Goal: Task Accomplishment & Management: Manage account settings

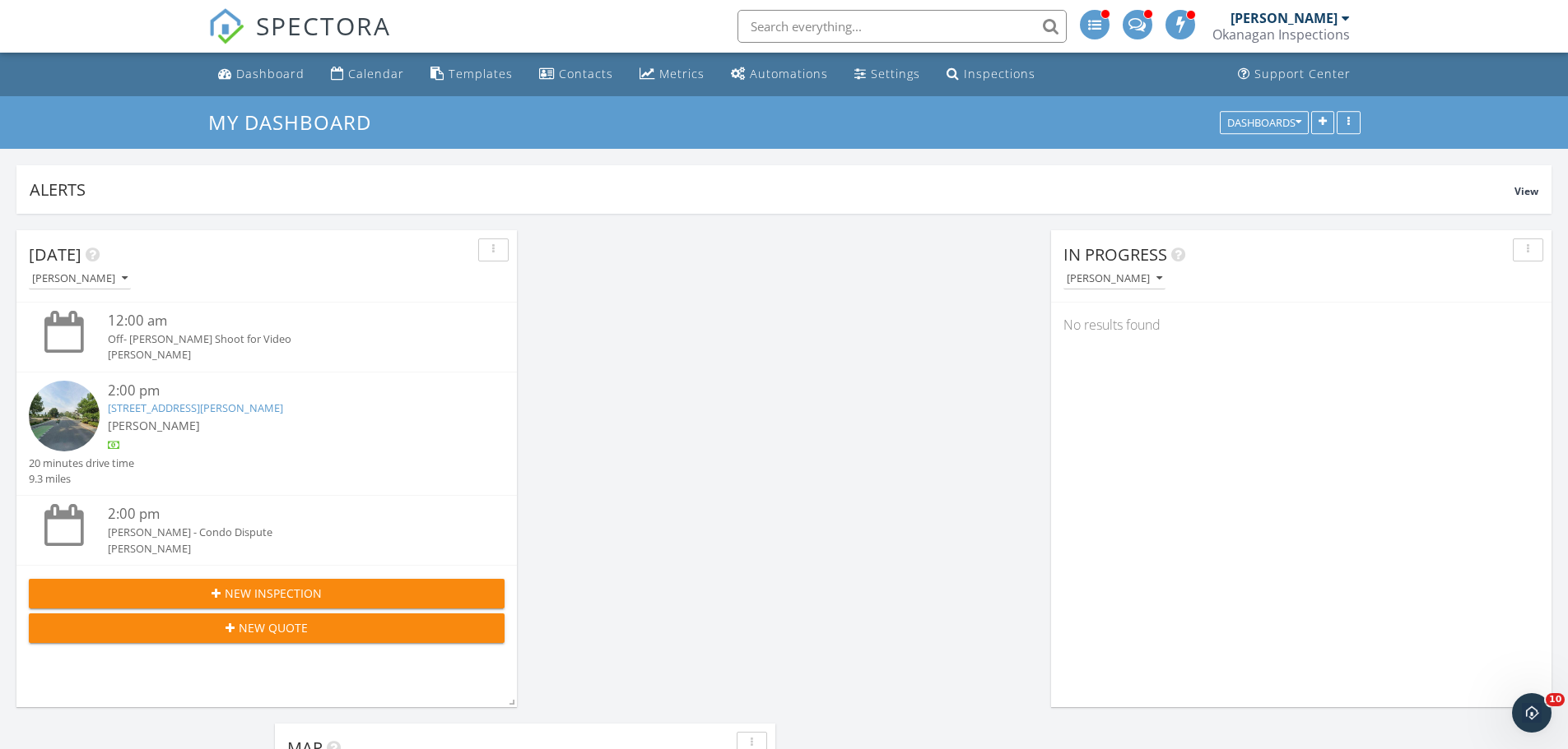
click at [147, 406] on link "2851 Abbott St, Kelowna, BC V1Y 4Z2" at bounding box center [195, 407] width 175 height 15
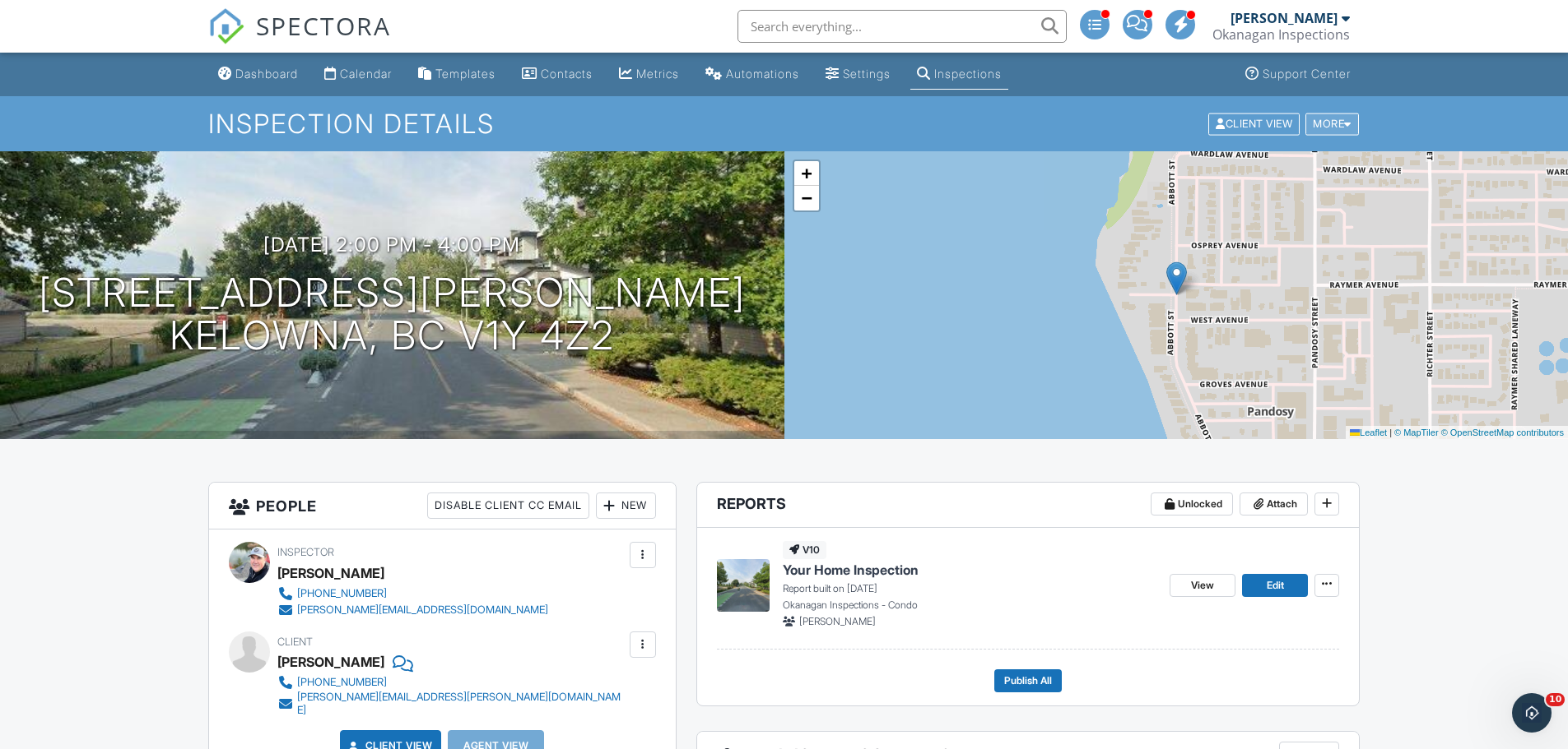
click at [1325, 126] on div "More" at bounding box center [1331, 124] width 54 height 22
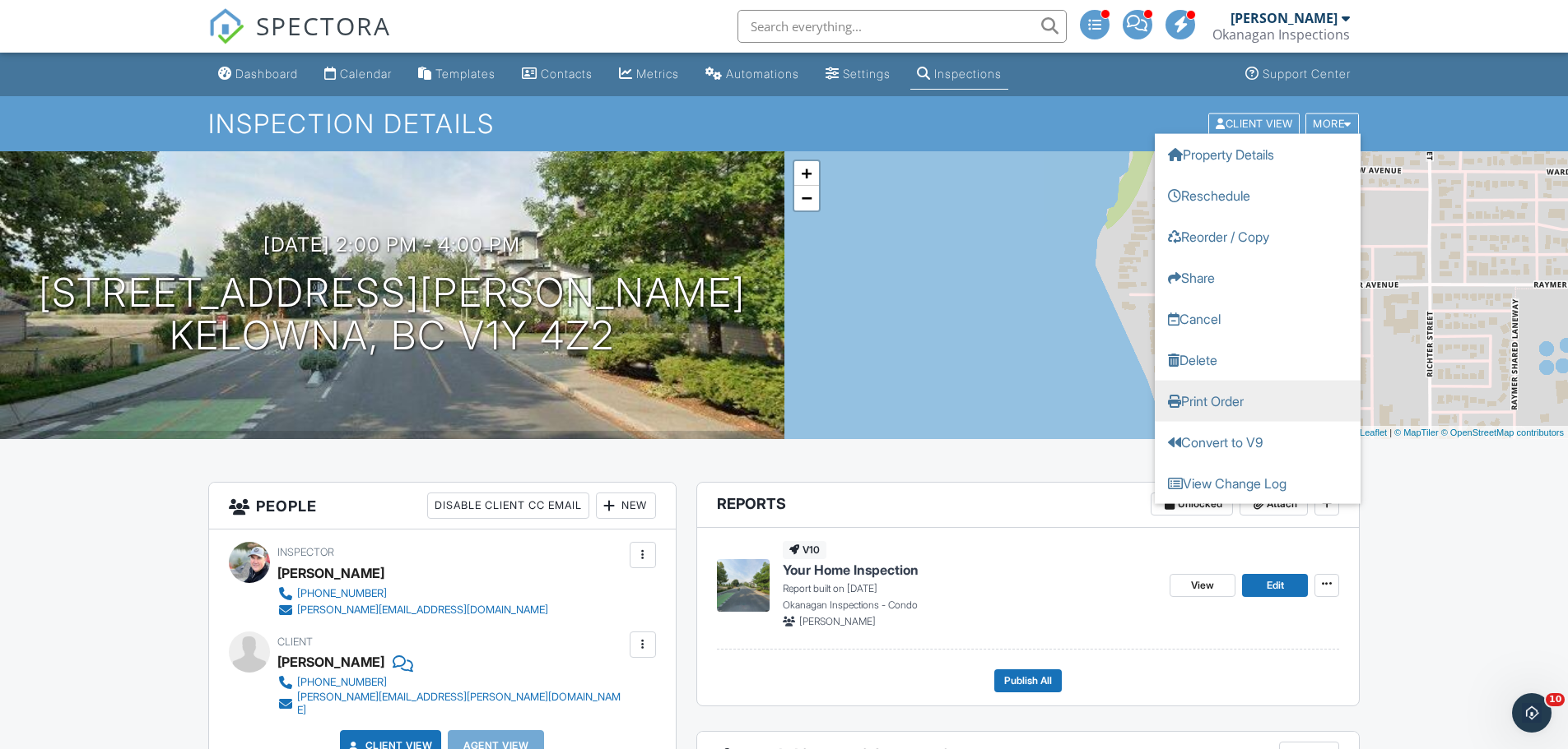
click at [1243, 401] on link "Print Order" at bounding box center [1257, 401] width 206 height 41
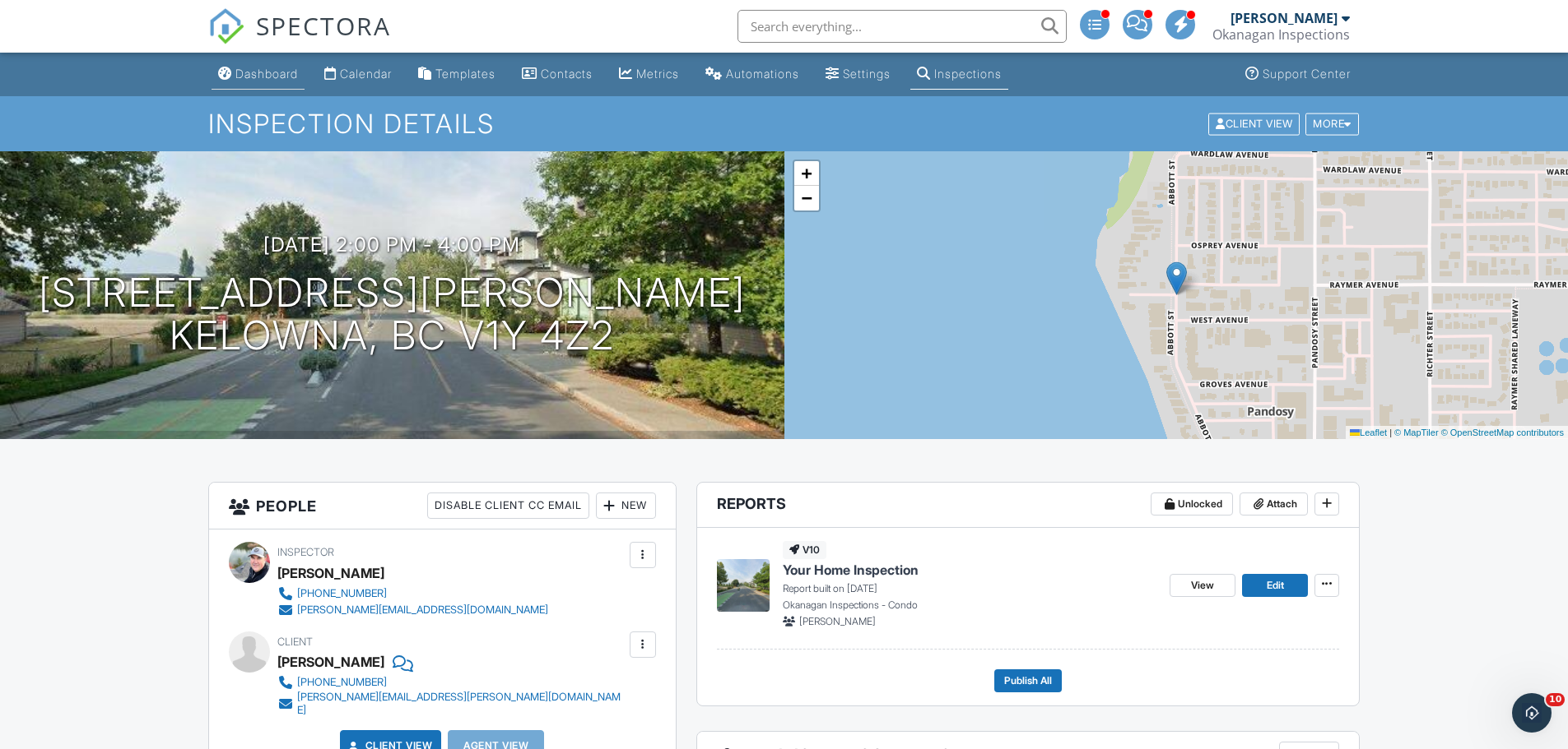
click at [274, 80] on link "Dashboard" at bounding box center [257, 74] width 93 height 31
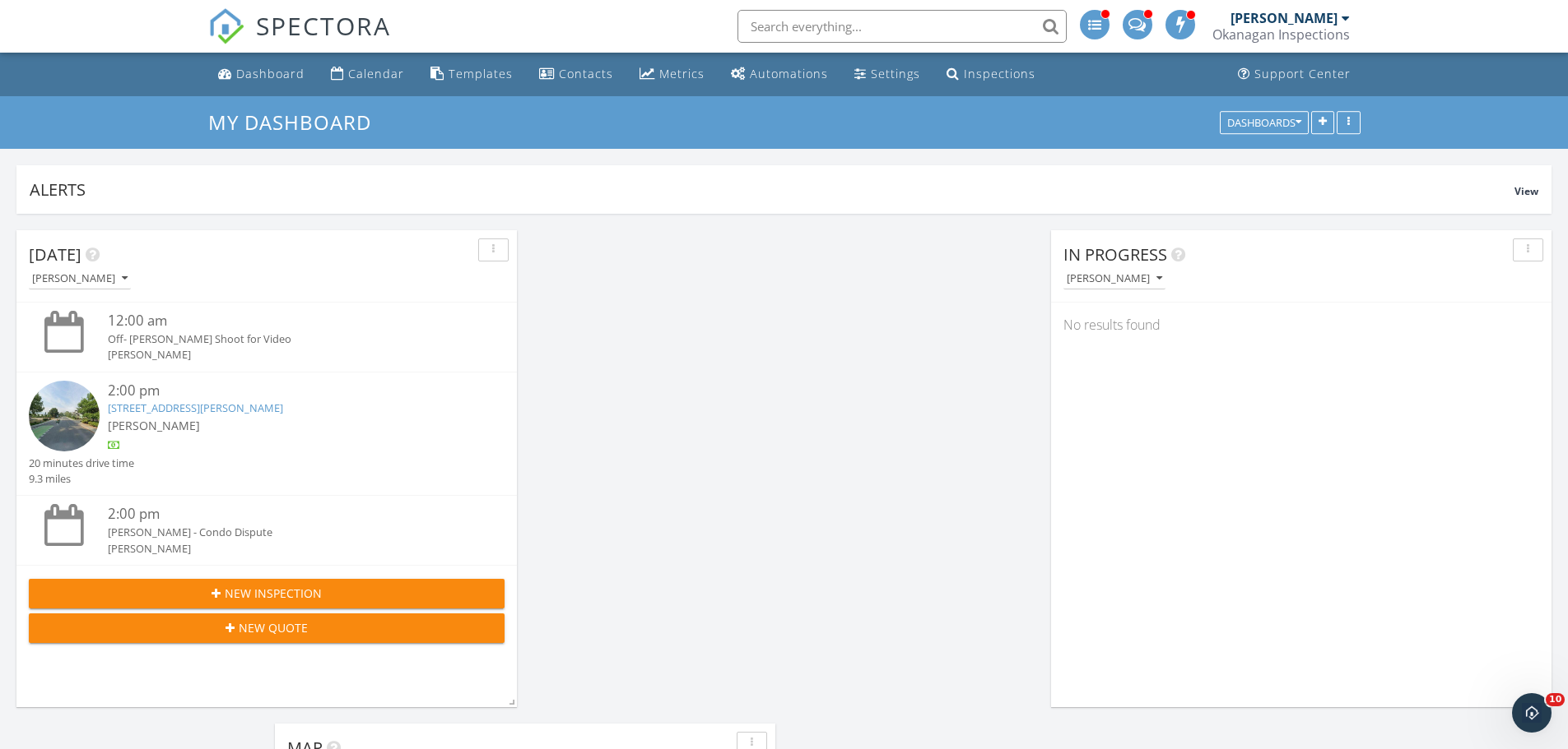
click at [801, 28] on input "text" at bounding box center [901, 26] width 329 height 33
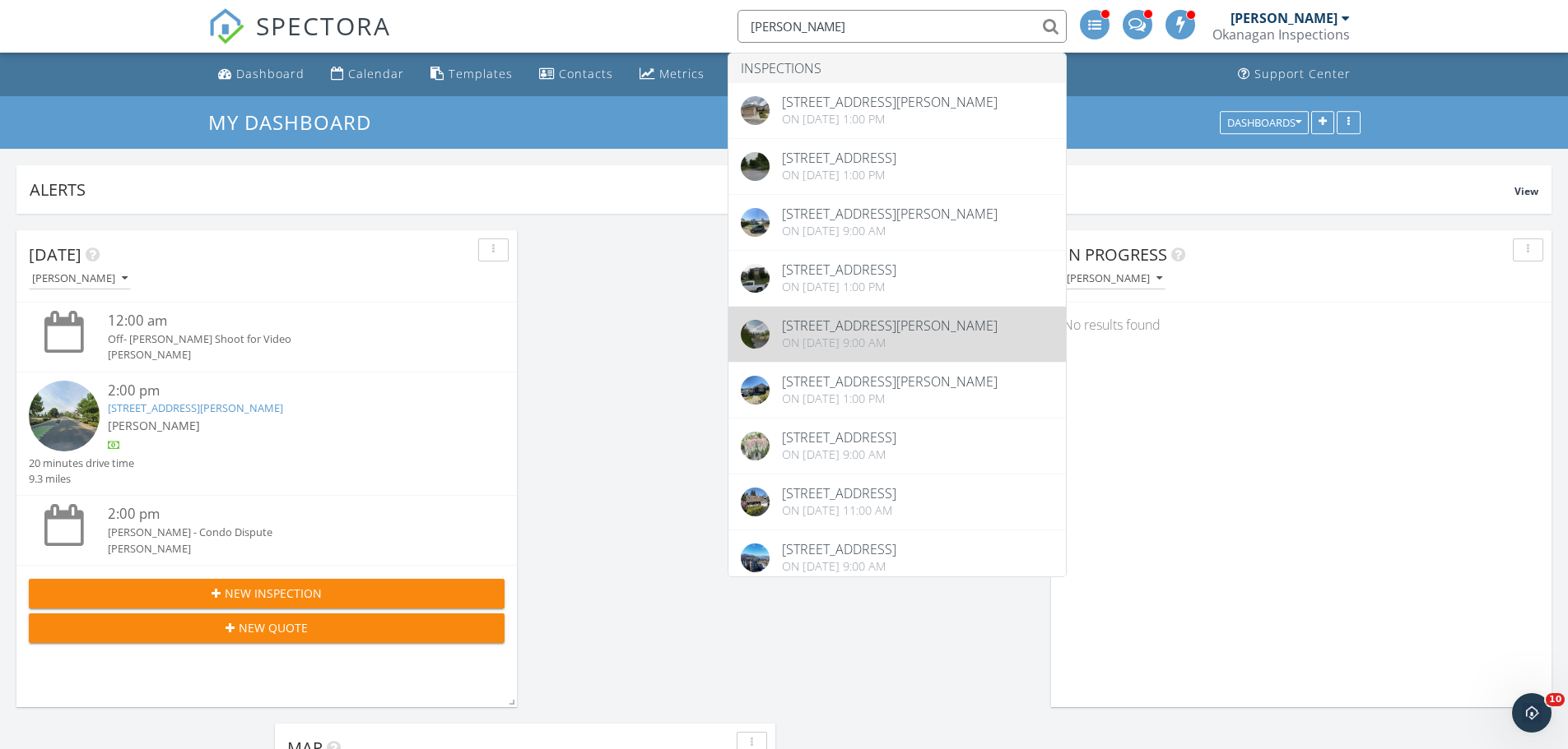
type input "graham"
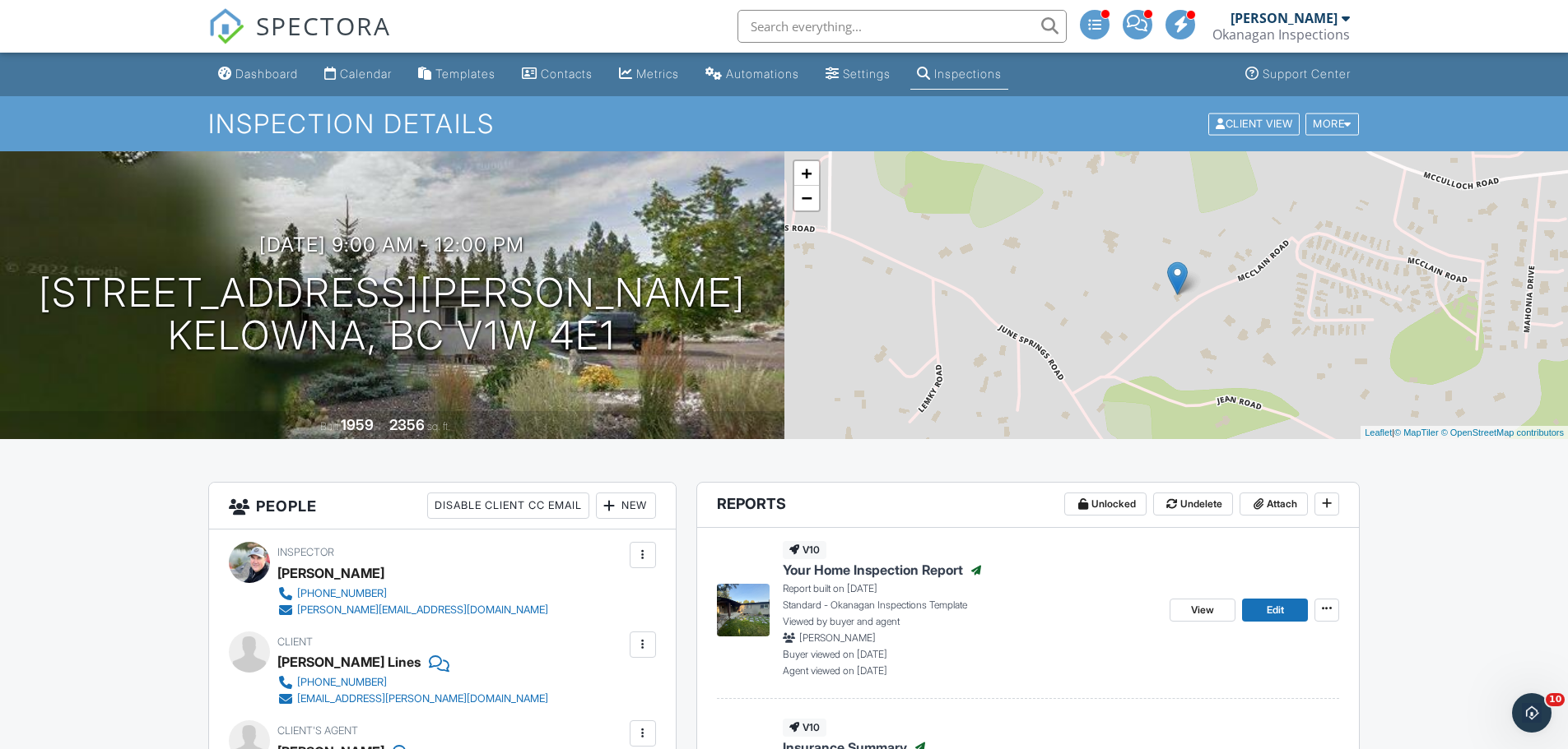
click at [272, 76] on div "Dashboard" at bounding box center [266, 73] width 62 height 14
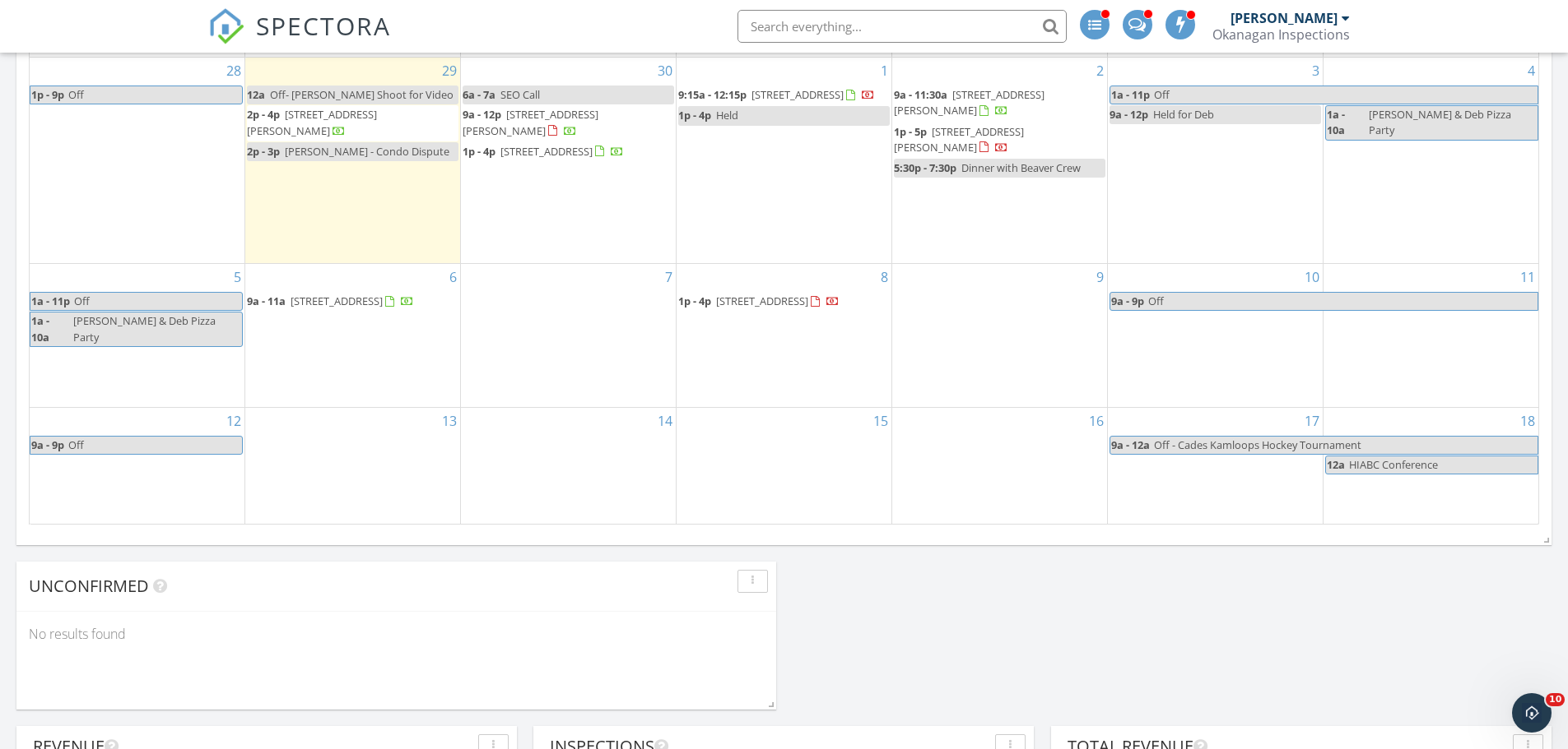
scroll to position [1480, 0]
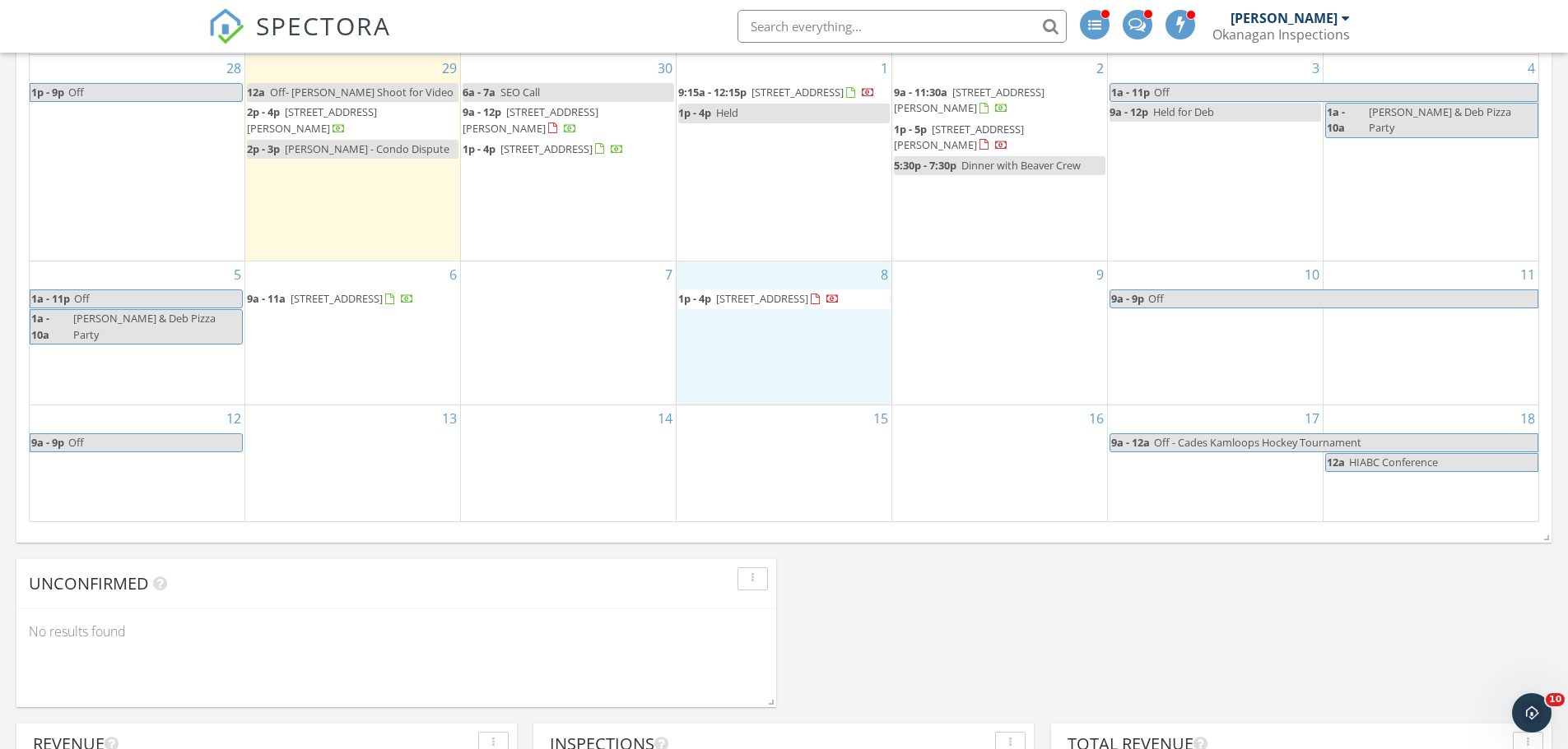
click at [797, 385] on div "8 1p - 4p [STREET_ADDRESS]" at bounding box center [784, 333] width 214 height 143
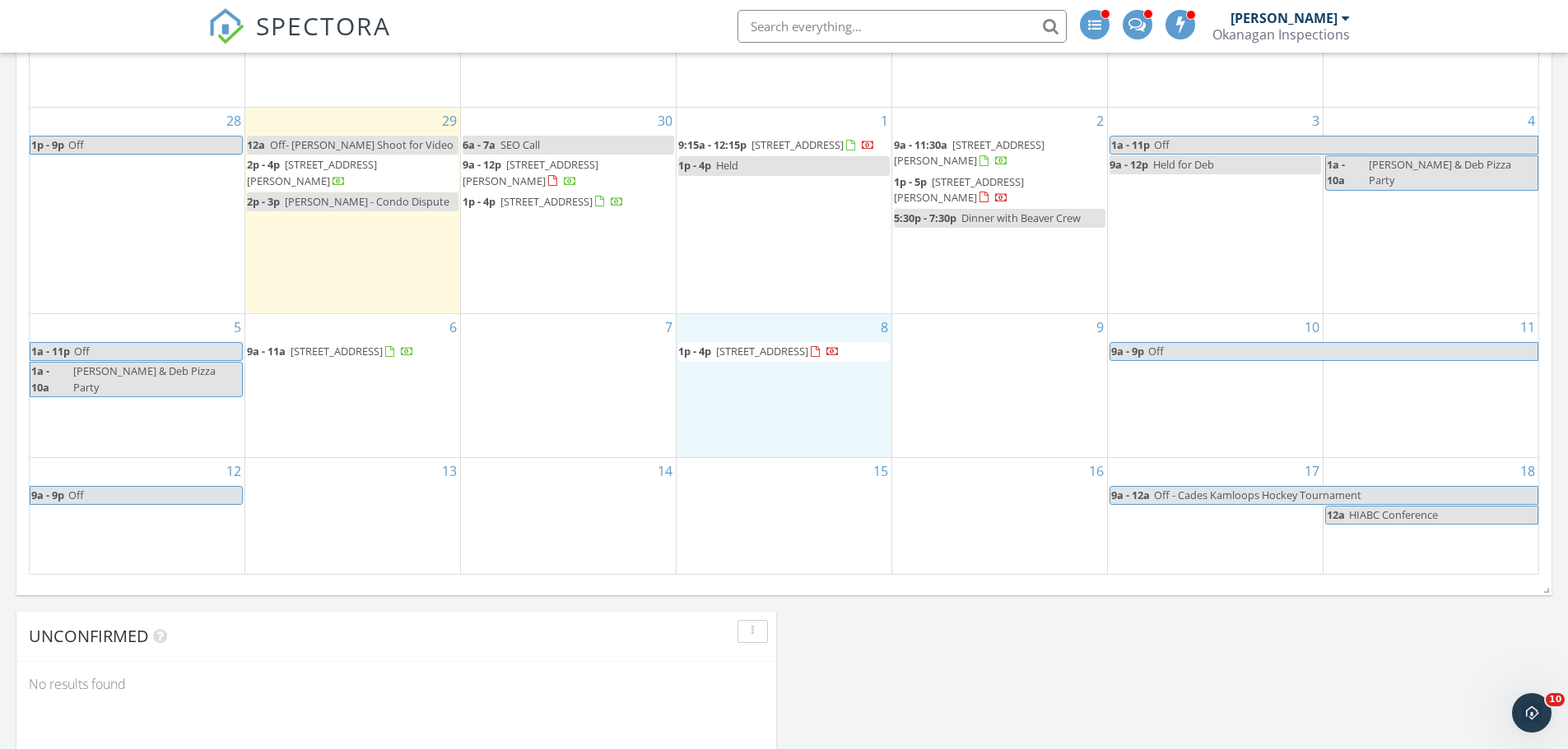
scroll to position [1398, 0]
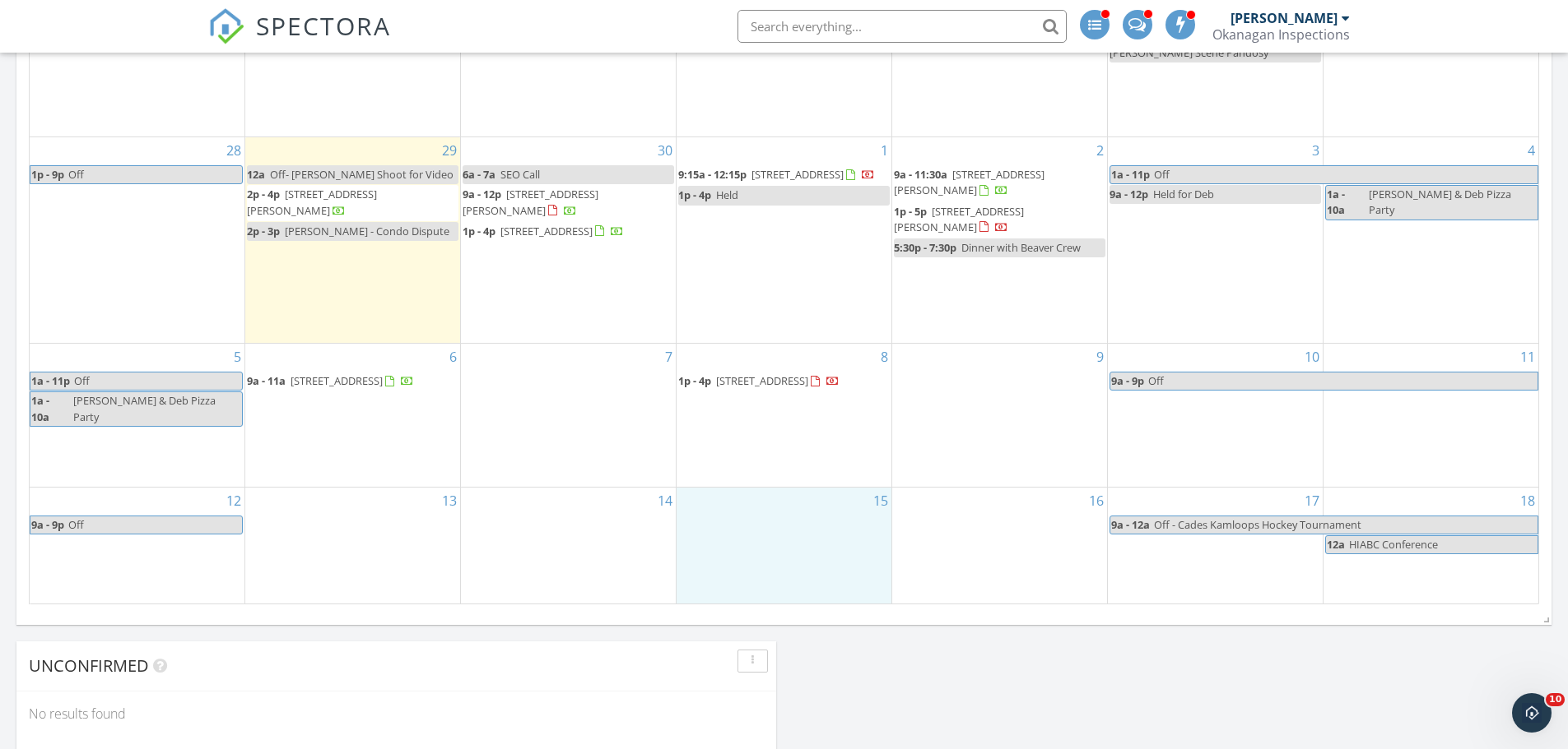
click at [761, 533] on div "15" at bounding box center [784, 546] width 214 height 116
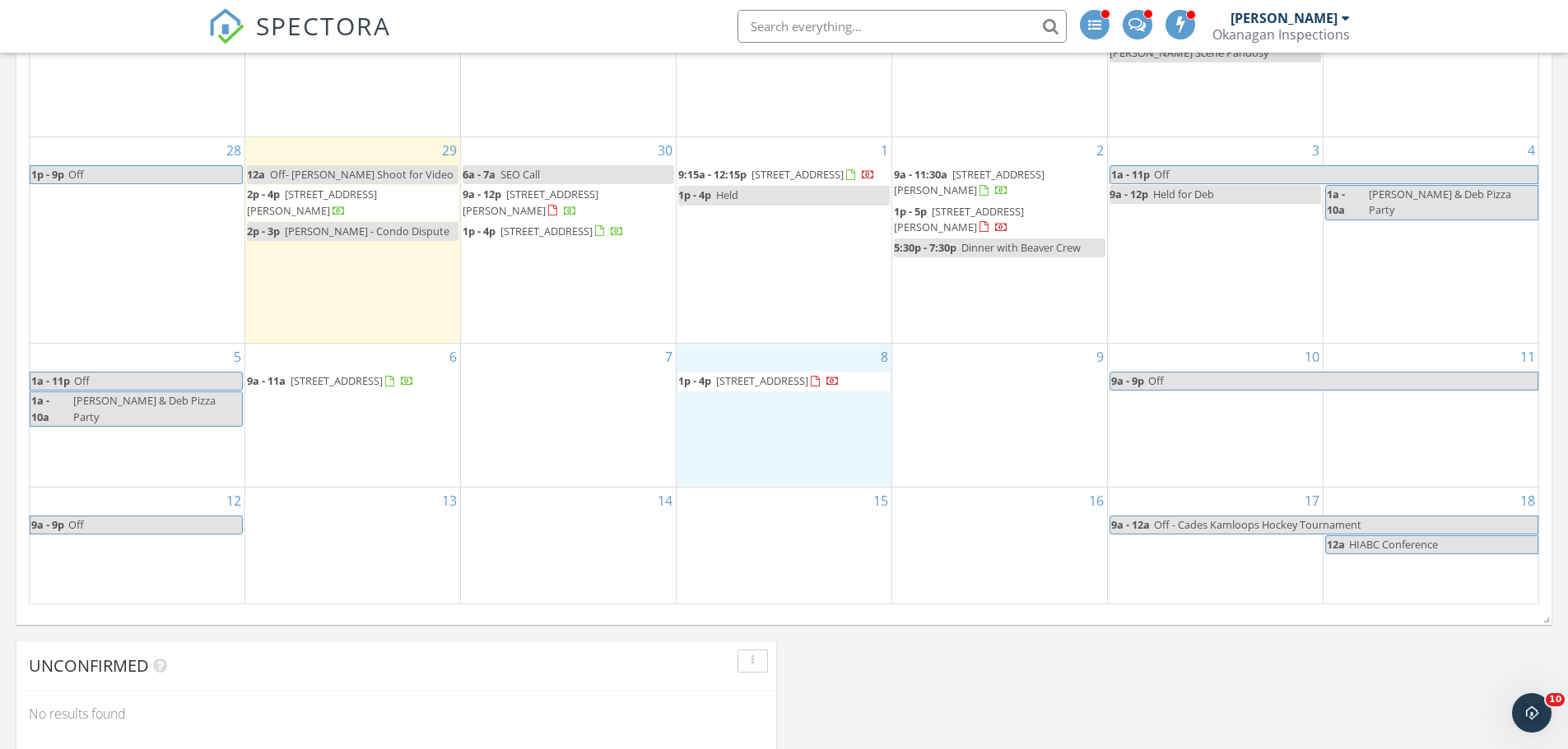
click at [858, 457] on div "8 1p - 4p [STREET_ADDRESS]" at bounding box center [784, 416] width 214 height 143
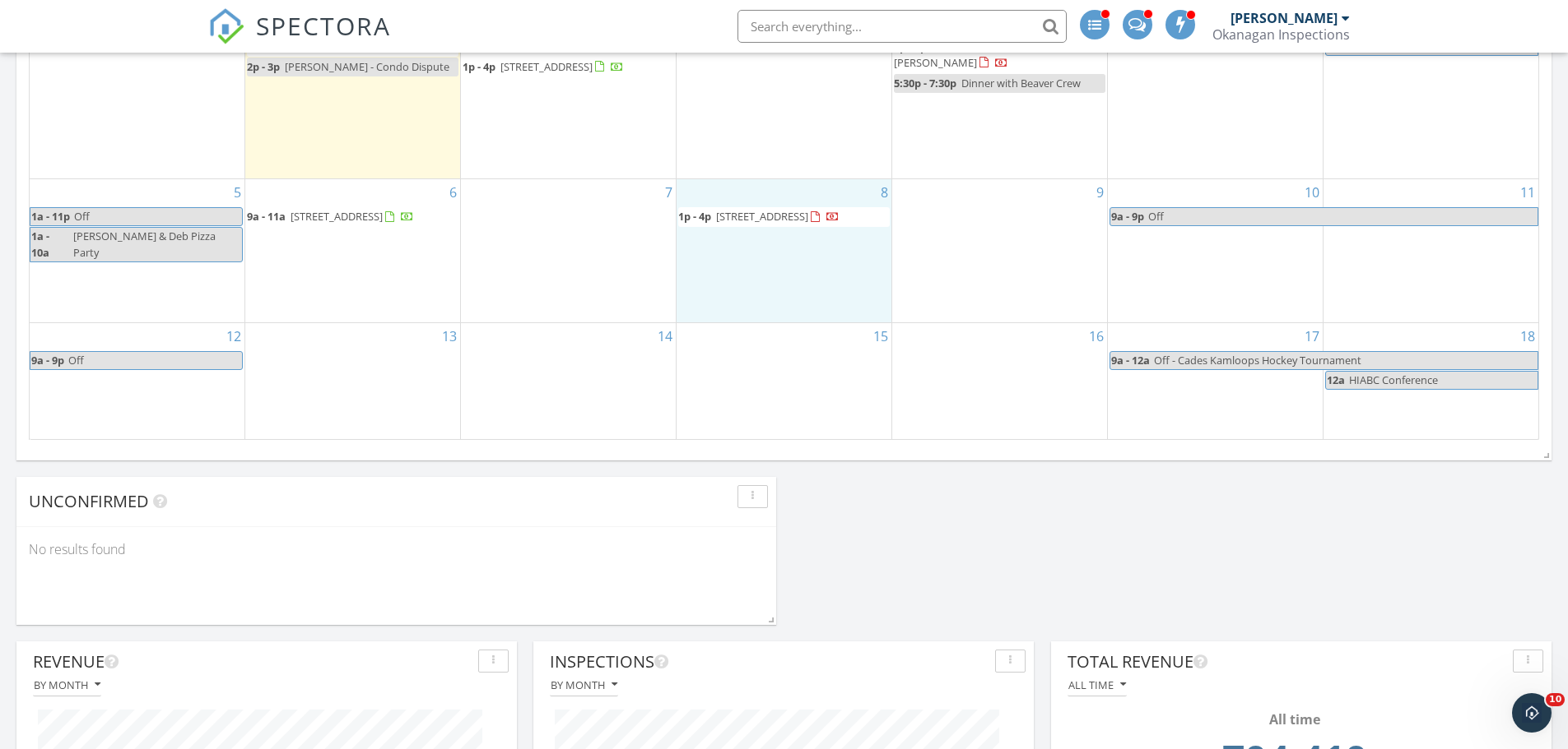
scroll to position [1480, 0]
